Goal: Find specific page/section: Find specific page/section

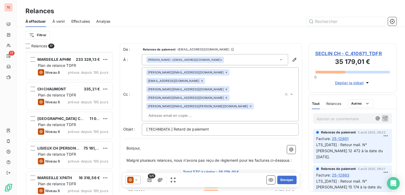
scroll to position [140, 84]
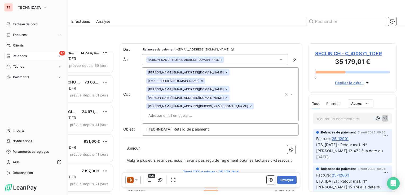
click at [25, 57] on span "Relances" at bounding box center [20, 56] width 14 height 5
click at [5, 46] on div "Clients" at bounding box center [33, 45] width 59 height 8
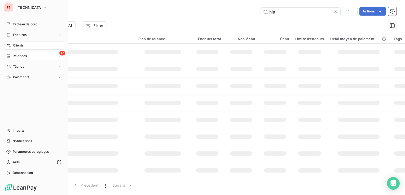
click at [5, 45] on div "Clients" at bounding box center [33, 45] width 59 height 8
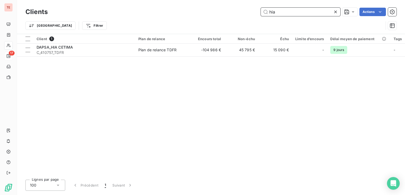
drag, startPoint x: 306, startPoint y: 15, endPoint x: 250, endPoint y: 14, distance: 55.9
click at [250, 14] on div "hia Actions" at bounding box center [225, 12] width 342 height 8
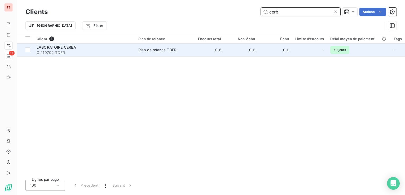
type input "cerb"
click at [88, 51] on span "C_410702_TDFR" at bounding box center [84, 52] width 95 height 5
